Goal: Task Accomplishment & Management: Complete application form

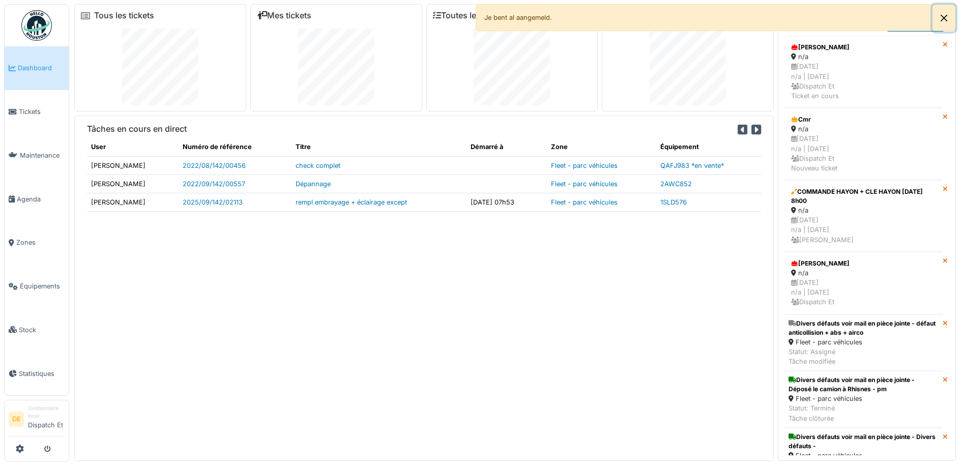
click at [943, 18] on button "Close" at bounding box center [944, 18] width 23 height 27
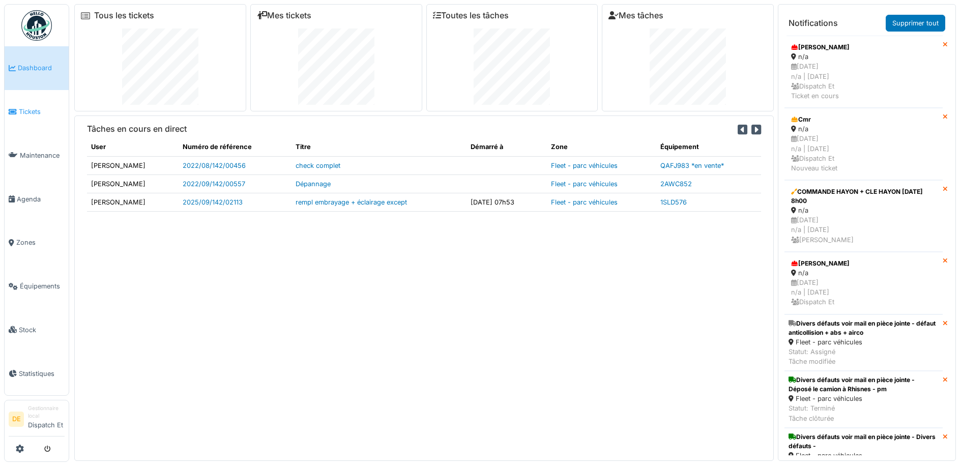
click at [41, 116] on span "Tickets" at bounding box center [42, 112] width 46 height 10
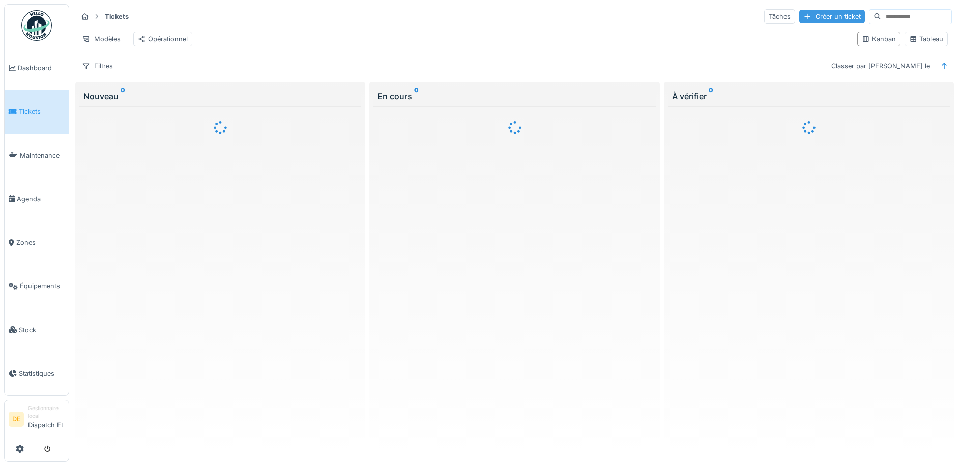
click at [800, 22] on div "Créer un ticket" at bounding box center [833, 17] width 66 height 14
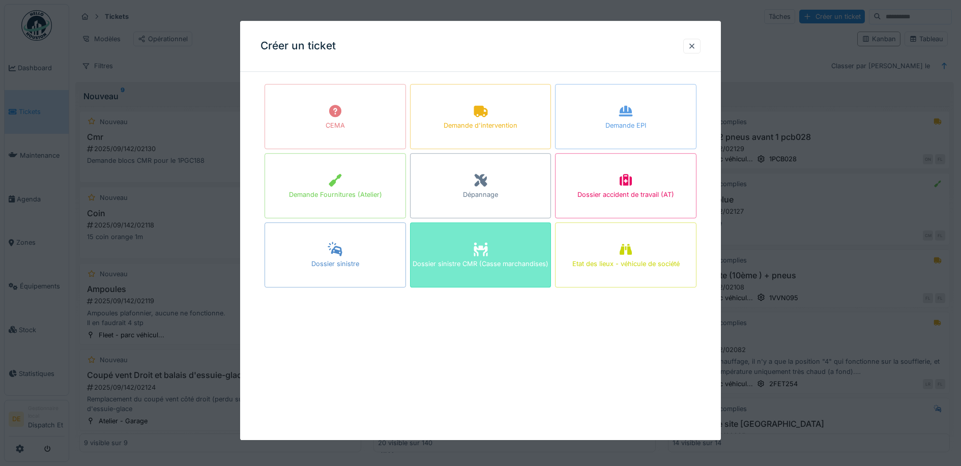
click at [498, 275] on div "Dossier sinistre CMR (Casse marchandises)" at bounding box center [481, 254] width 142 height 65
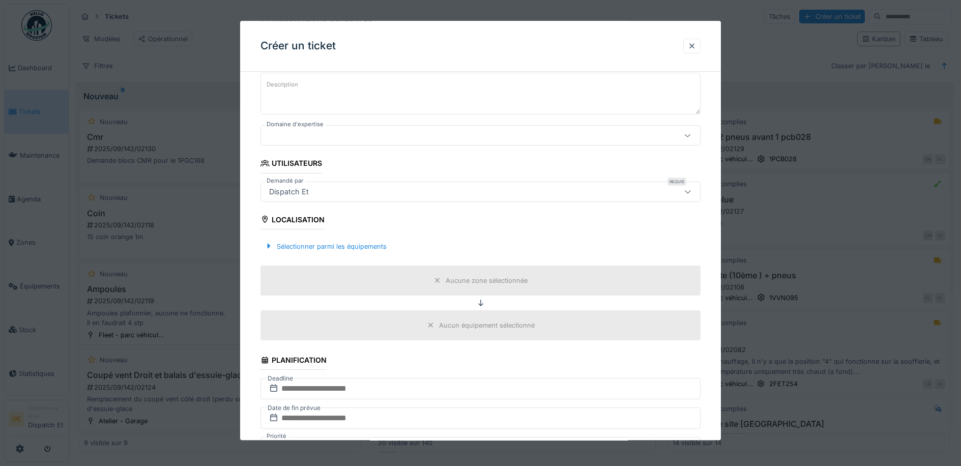
scroll to position [51, 0]
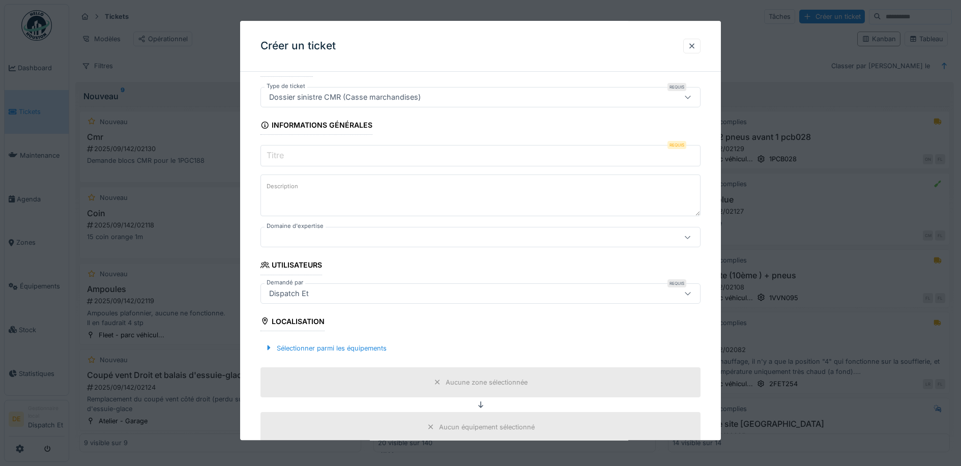
click at [344, 155] on input "Titre" at bounding box center [481, 155] width 440 height 21
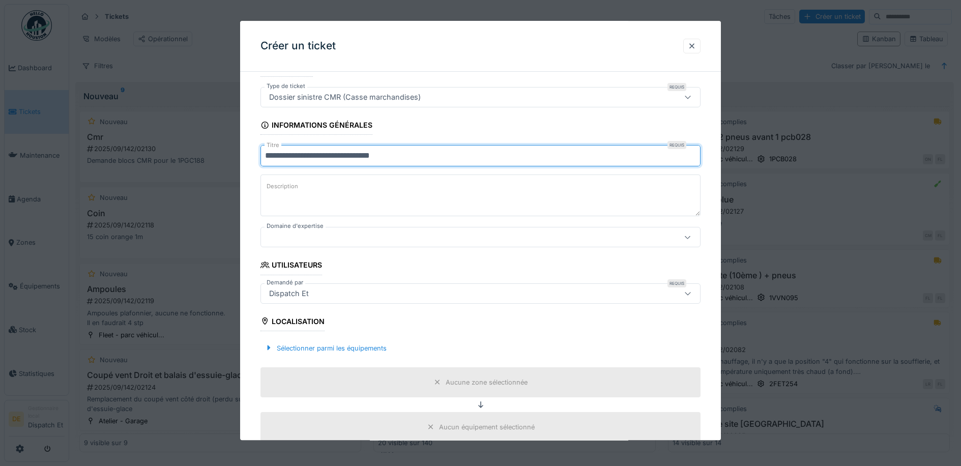
type input "**********"
click at [376, 232] on div at bounding box center [455, 237] width 380 height 11
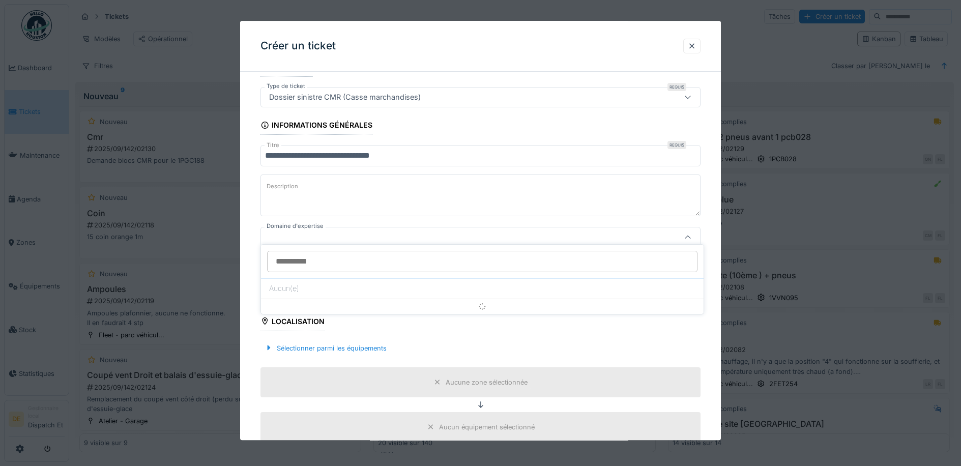
scroll to position [58, 0]
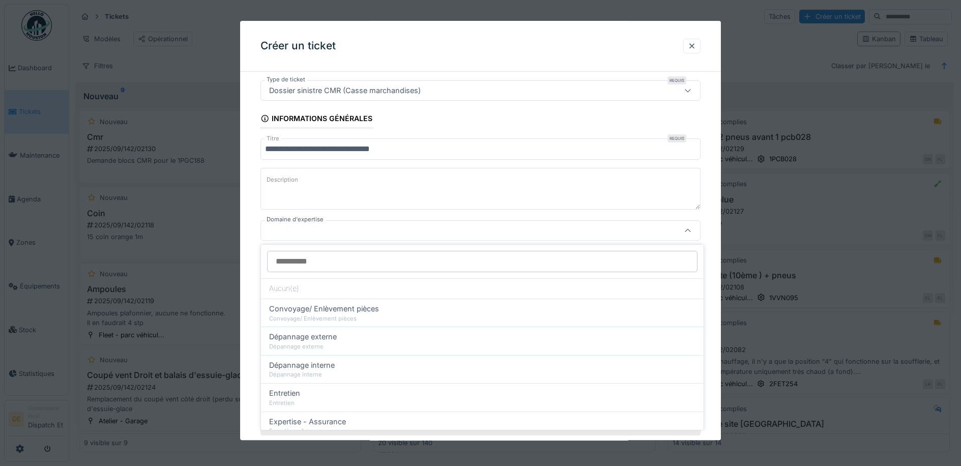
click at [377, 233] on div at bounding box center [455, 230] width 380 height 11
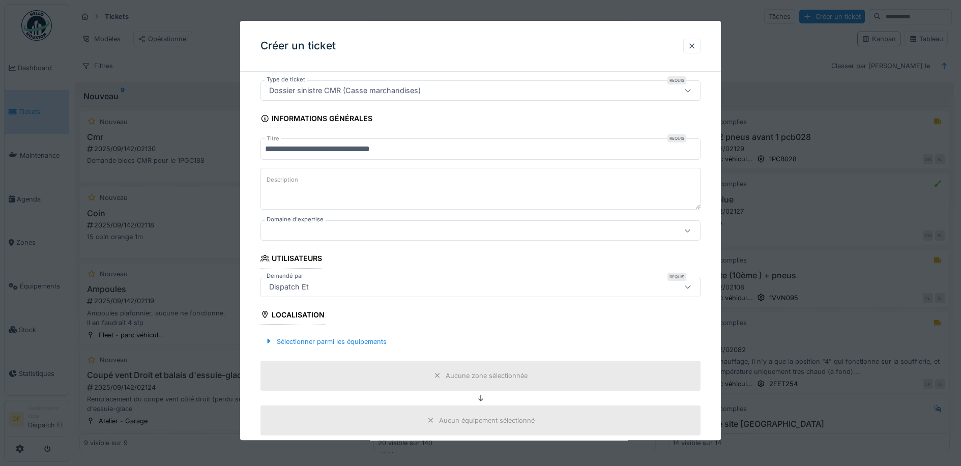
click at [377, 232] on div at bounding box center [455, 230] width 380 height 11
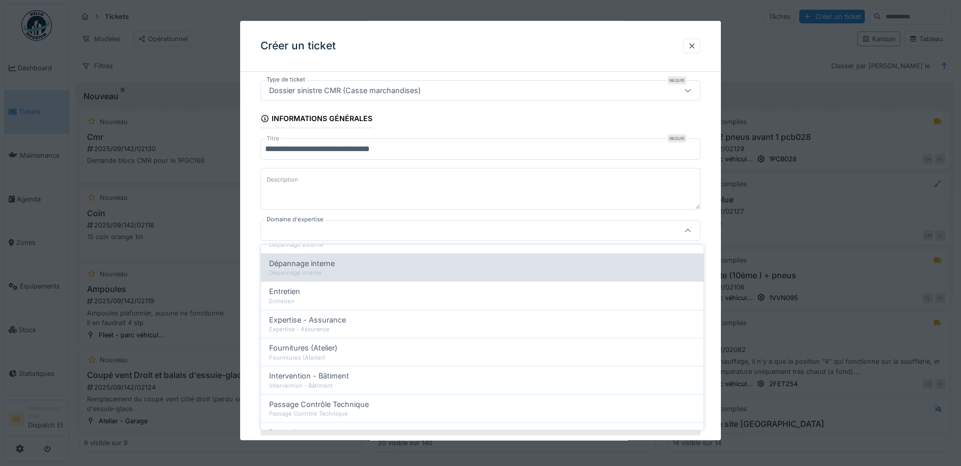
scroll to position [0, 0]
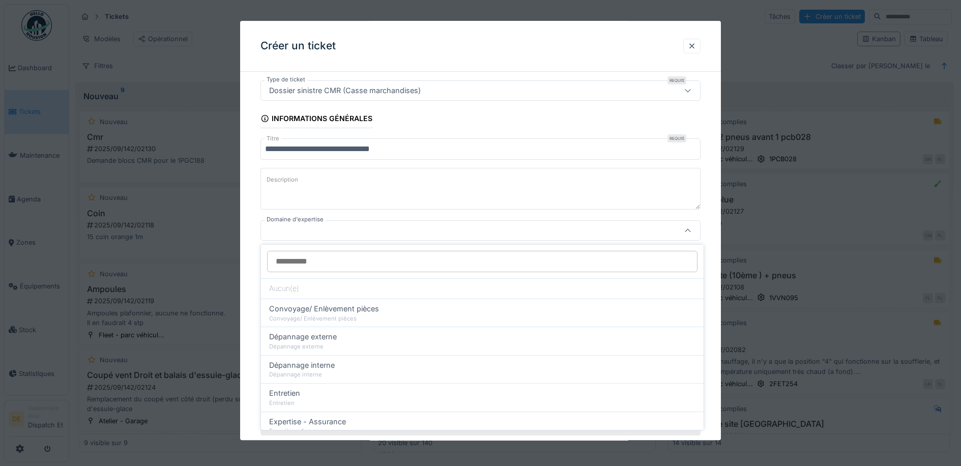
click at [253, 193] on div "**********" at bounding box center [480, 463] width 481 height 882
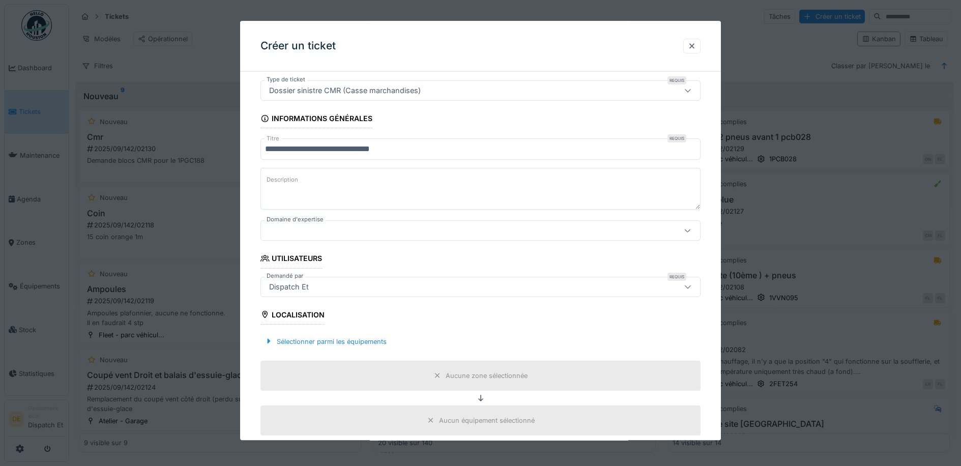
click at [318, 197] on textarea "Description" at bounding box center [481, 189] width 440 height 42
type textarea "**********"
click at [335, 344] on div "Sélectionner parmi les équipements" at bounding box center [326, 342] width 130 height 14
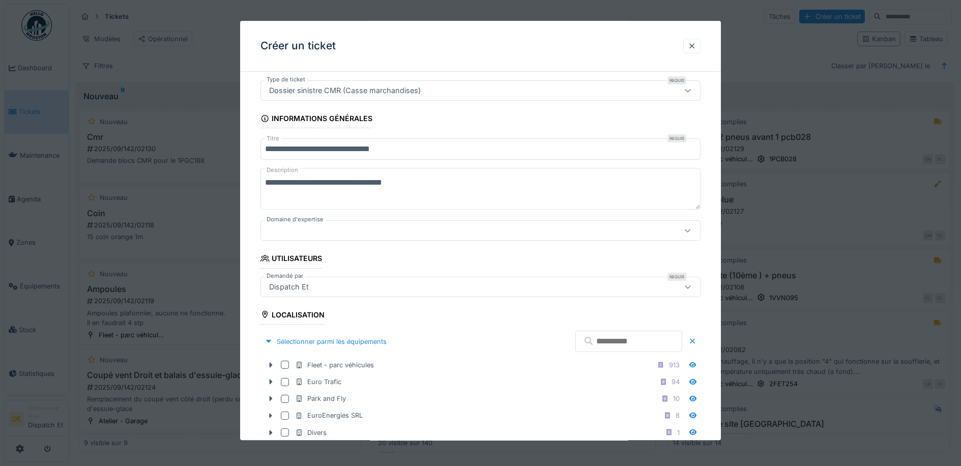
scroll to position [210, 0]
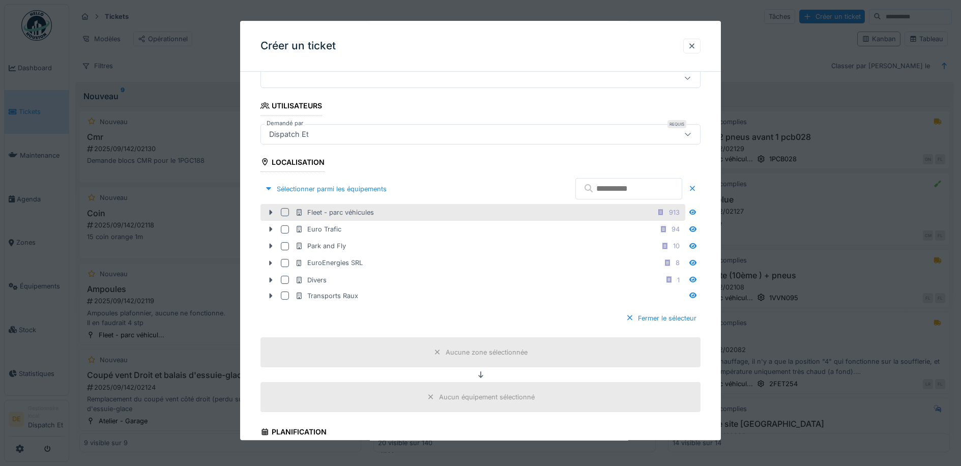
click at [287, 209] on div at bounding box center [285, 213] width 8 height 8
click at [272, 212] on icon at bounding box center [271, 212] width 3 height 5
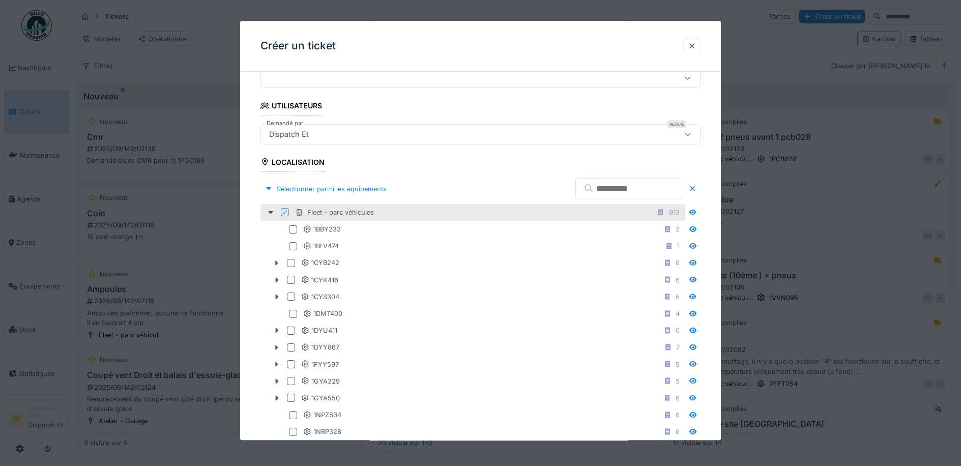
click at [576, 185] on input "text" at bounding box center [629, 188] width 107 height 21
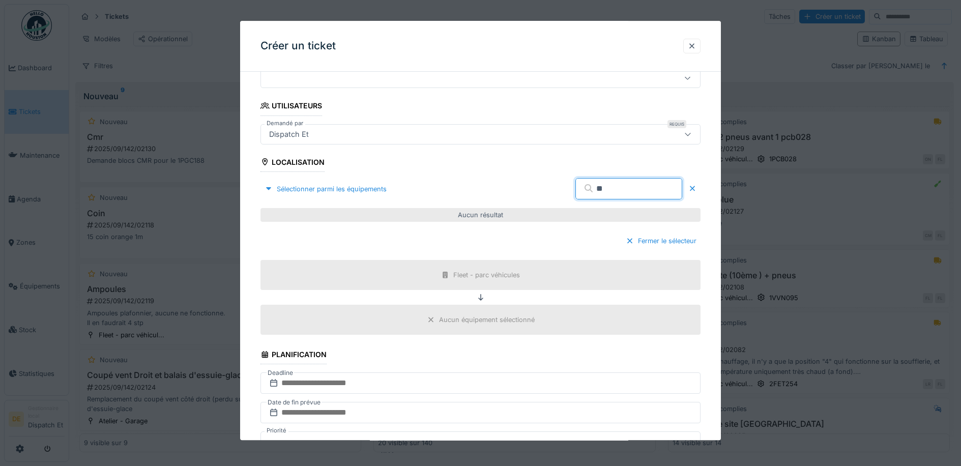
type input "*"
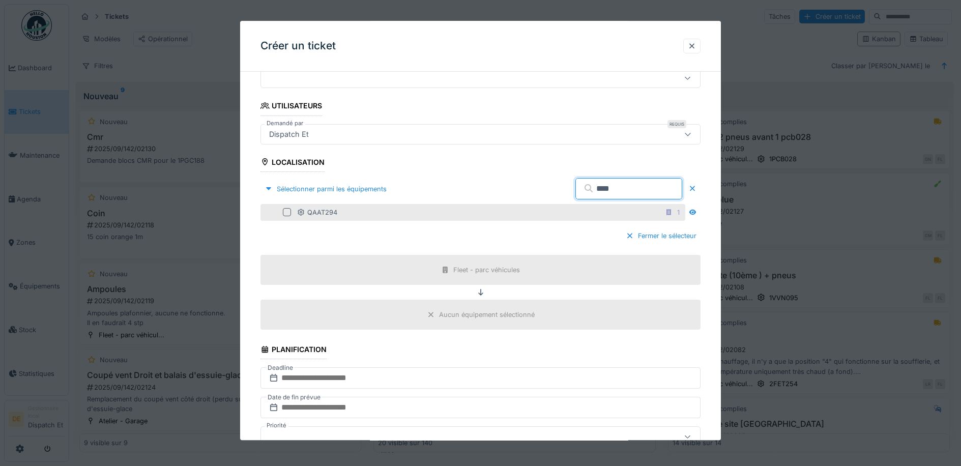
type input "****"
click at [283, 210] on div at bounding box center [287, 213] width 8 height 8
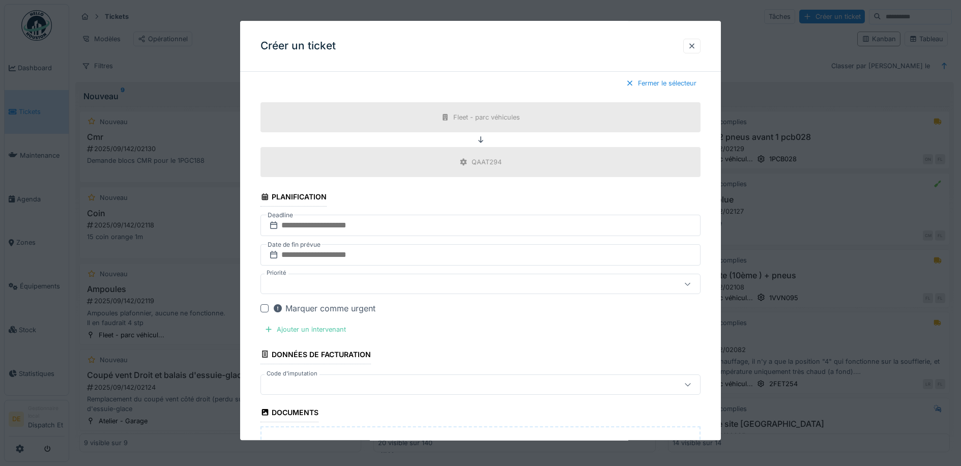
scroll to position [414, 0]
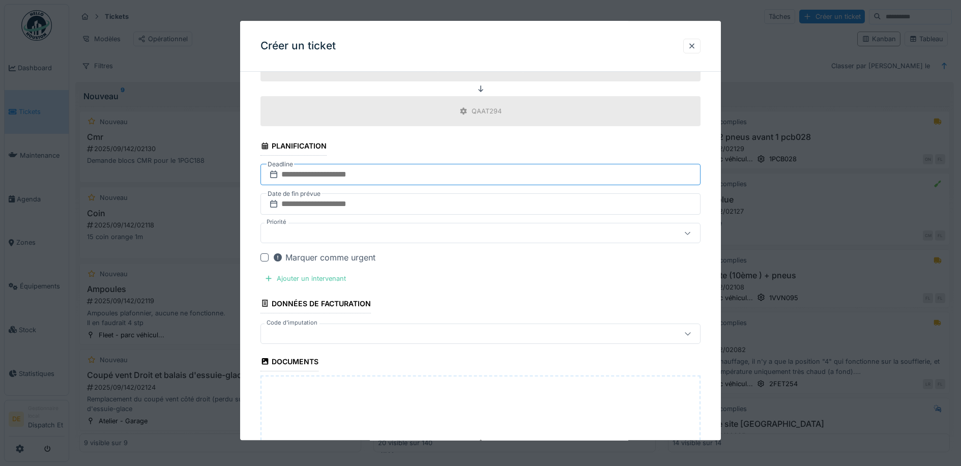
click at [324, 172] on input "text" at bounding box center [481, 174] width 440 height 21
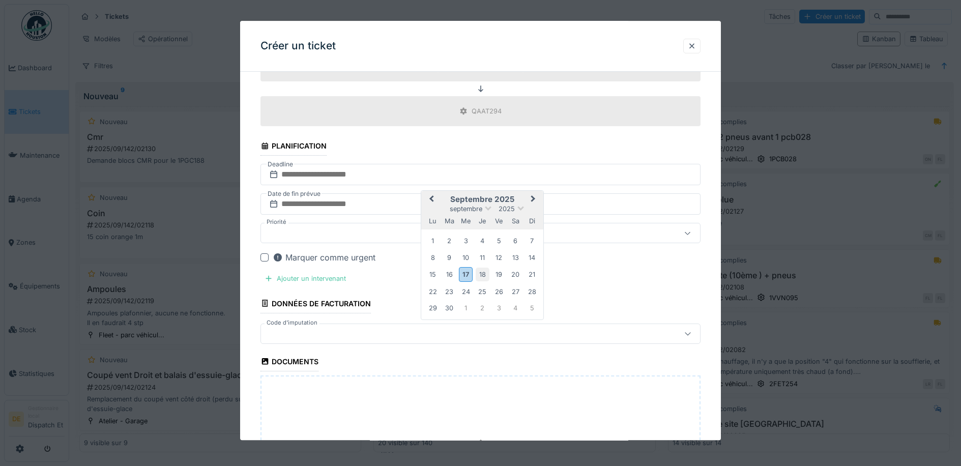
click at [486, 275] on div "18" at bounding box center [483, 275] width 14 height 14
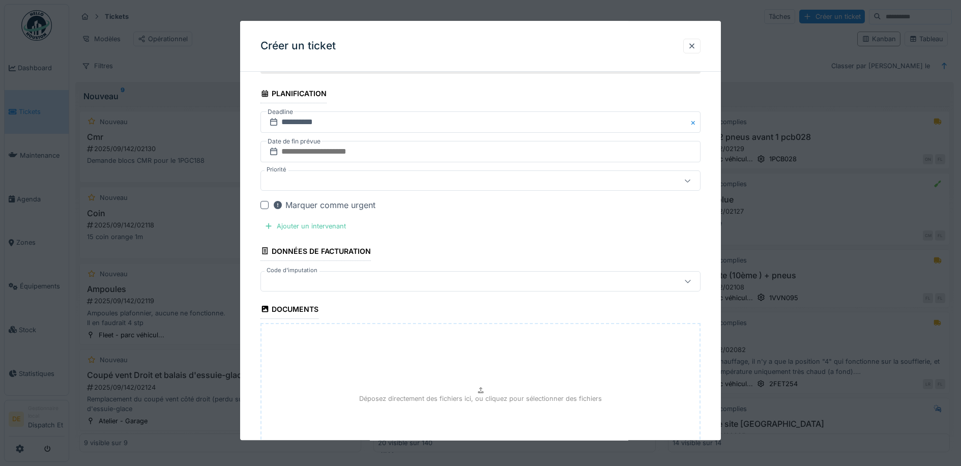
scroll to position [415, 0]
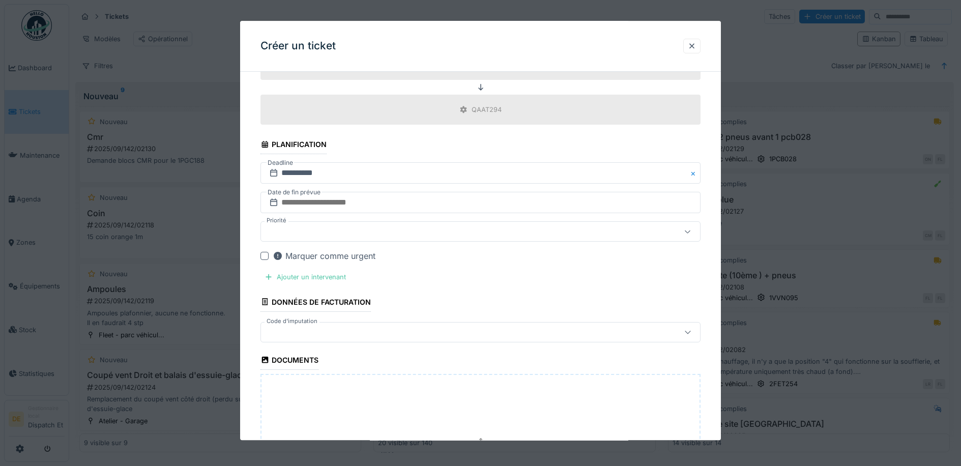
click at [266, 257] on div at bounding box center [265, 256] width 8 height 8
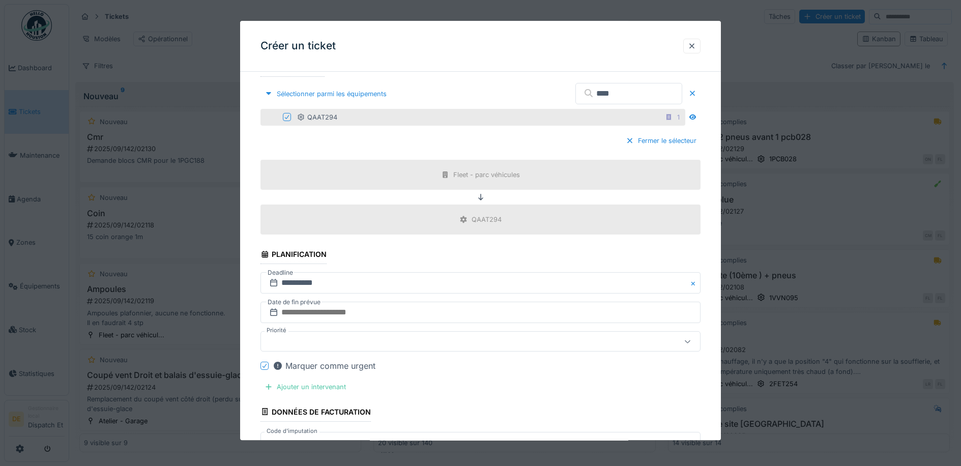
scroll to position [560, 0]
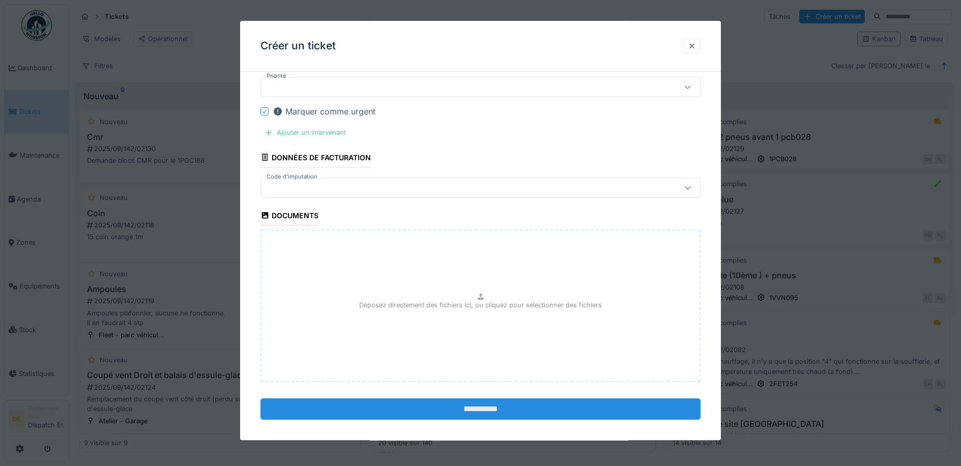
click at [447, 408] on input "**********" at bounding box center [481, 409] width 440 height 21
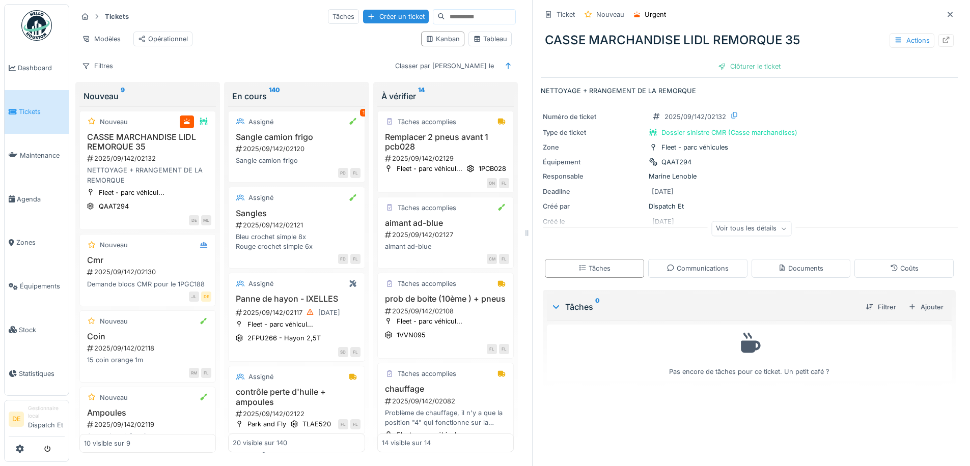
click at [261, 67] on div "Filtres Classer par Créé le" at bounding box center [296, 66] width 438 height 15
click at [217, 64] on div "Filtres Classer par Créé le" at bounding box center [296, 66] width 438 height 15
